Goal: Task Accomplishment & Management: Manage account settings

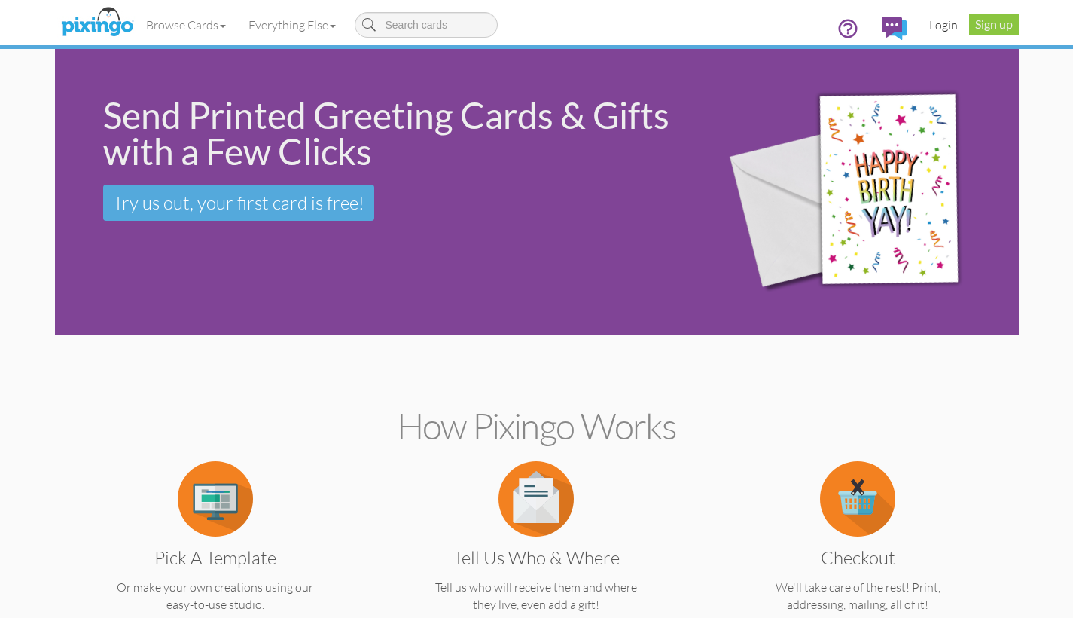
click at [942, 27] on link "Login" at bounding box center [943, 25] width 51 height 38
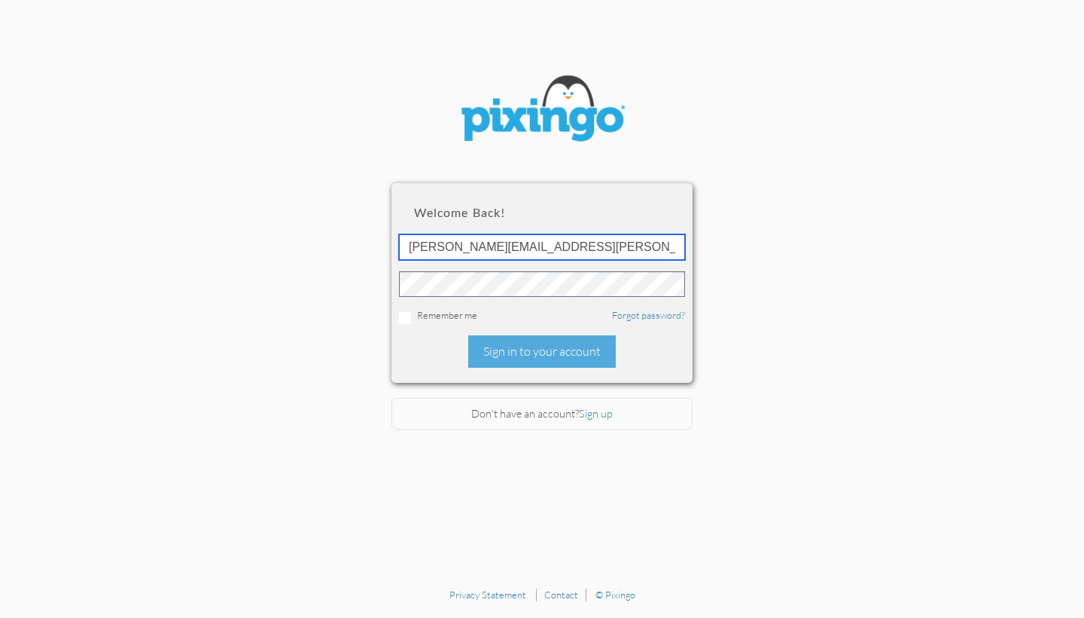
type input "[PERSON_NAME][EMAIL_ADDRESS][PERSON_NAME]"
click at [404, 315] on input "checkbox" at bounding box center [405, 318] width 12 height 12
checkbox input "true"
click at [636, 316] on link "Forgot password?" at bounding box center [648, 315] width 73 height 12
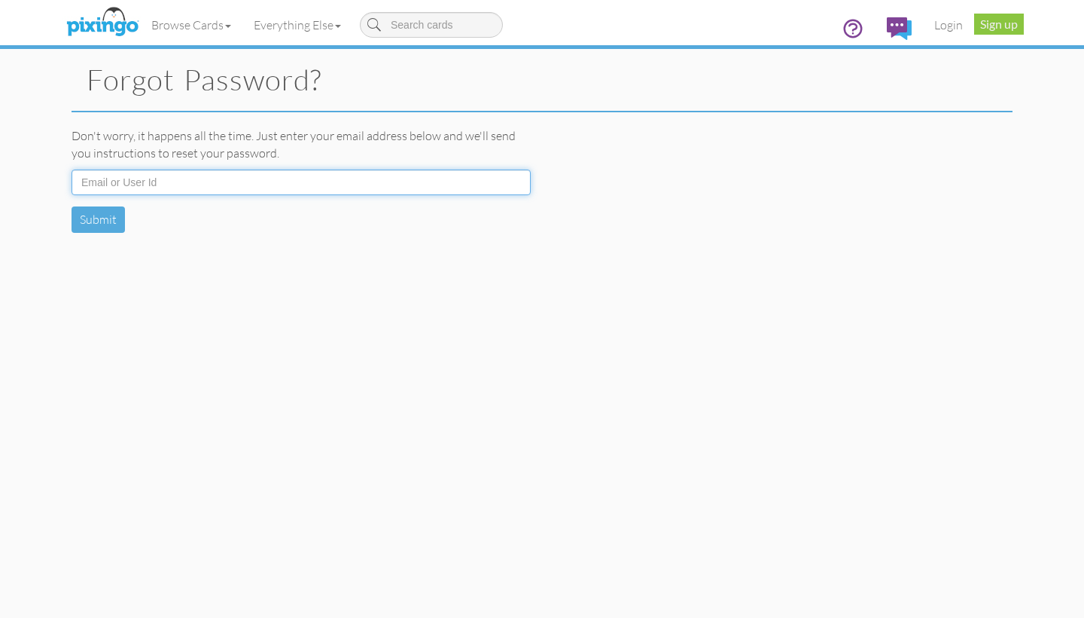
click at [142, 180] on input at bounding box center [301, 182] width 459 height 26
type input "j"
type input "[PERSON_NAME][EMAIL_ADDRESS][PERSON_NAME][DOMAIN_NAME]"
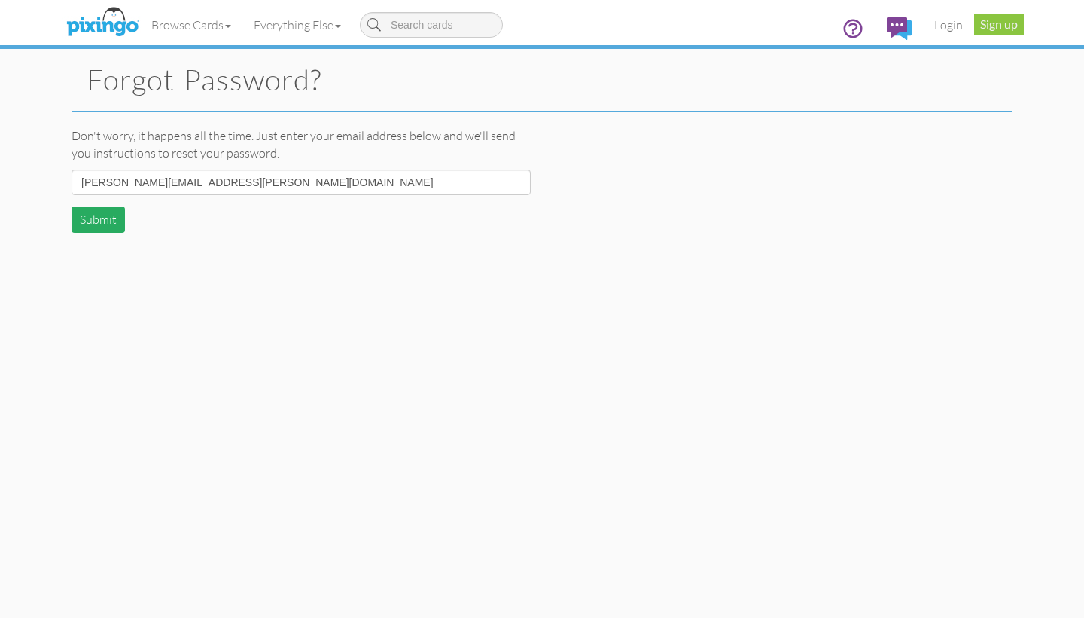
click at [98, 215] on button "Submit" at bounding box center [98, 219] width 53 height 26
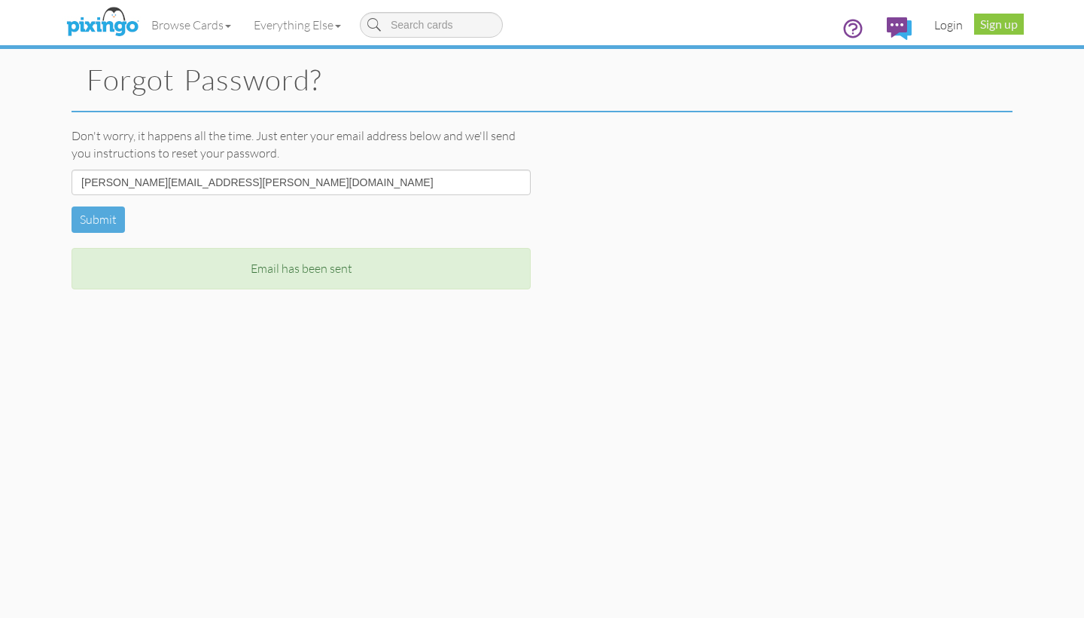
click at [953, 25] on link "Login" at bounding box center [948, 25] width 51 height 38
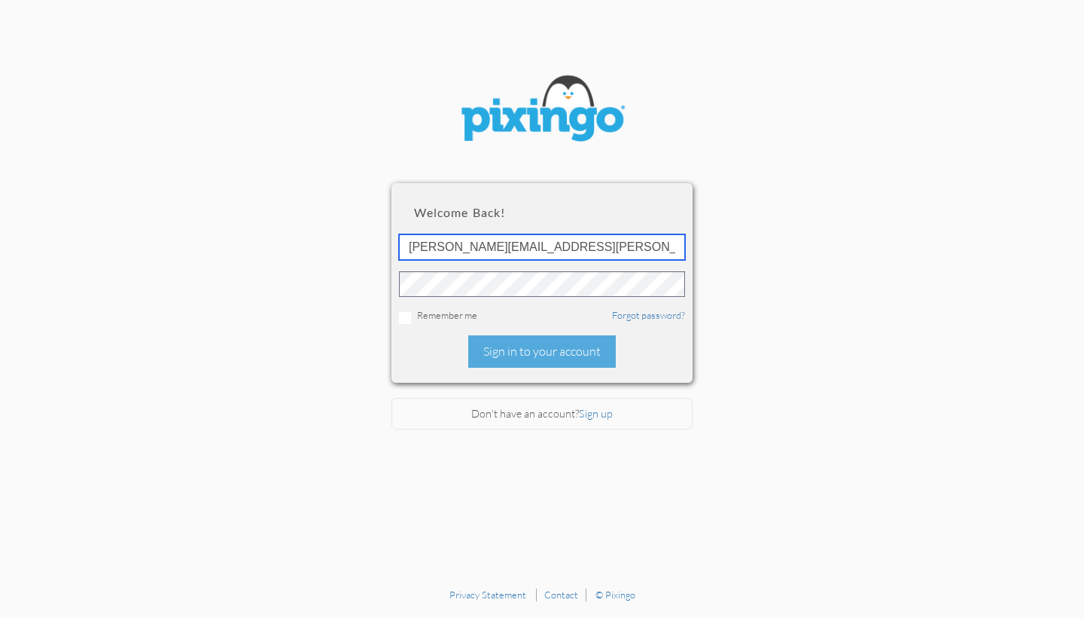
type input "[PERSON_NAME][EMAIL_ADDRESS][PERSON_NAME][DOMAIN_NAME]"
click at [404, 319] on input "checkbox" at bounding box center [405, 318] width 12 height 12
checkbox input "true"
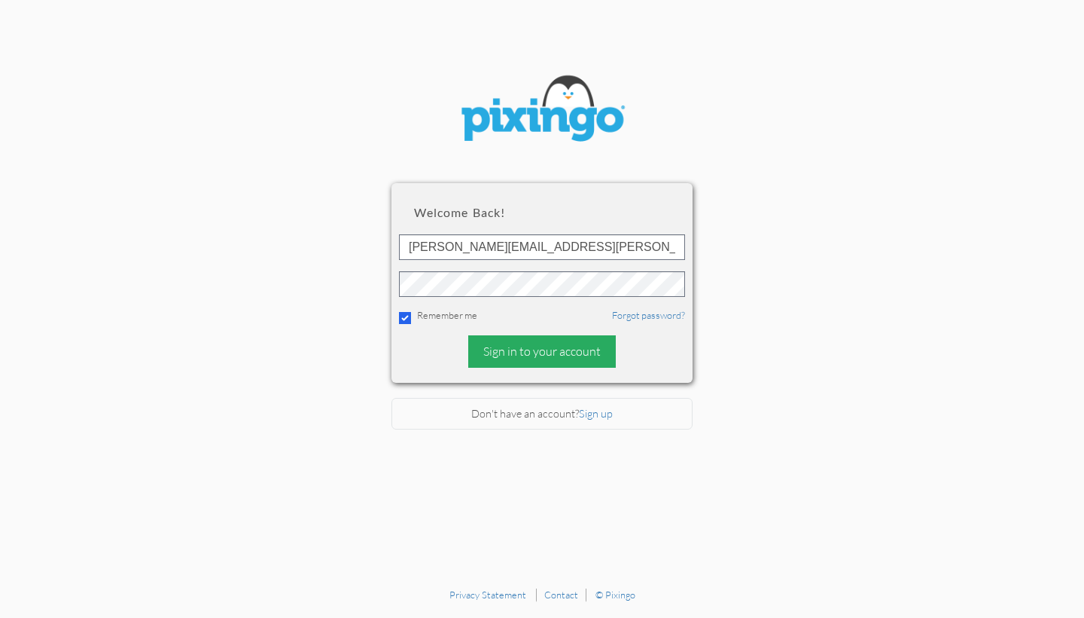
click at [519, 350] on div "Sign in to your account" at bounding box center [542, 351] width 148 height 32
